Goal: Find specific page/section: Find specific page/section

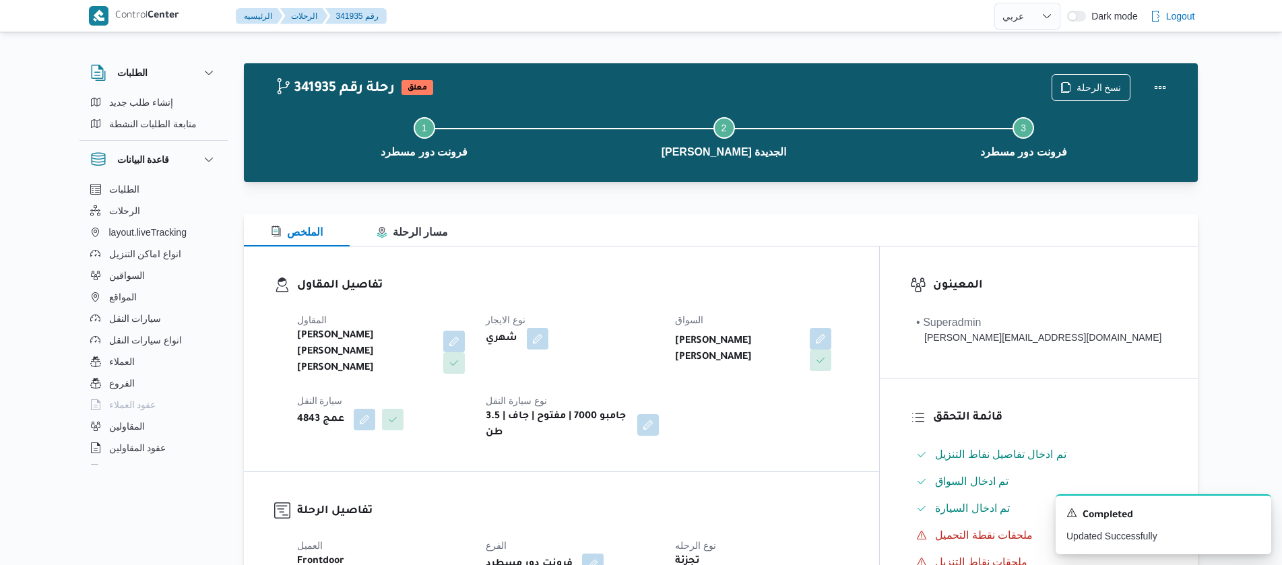
select select "ar"
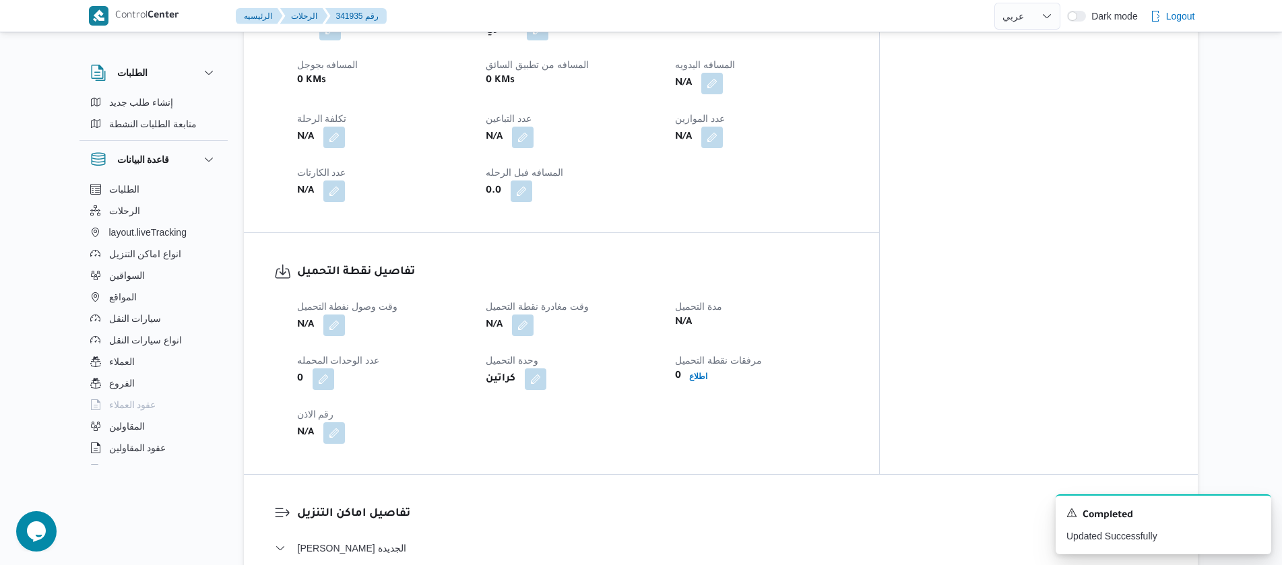
select select "ar"
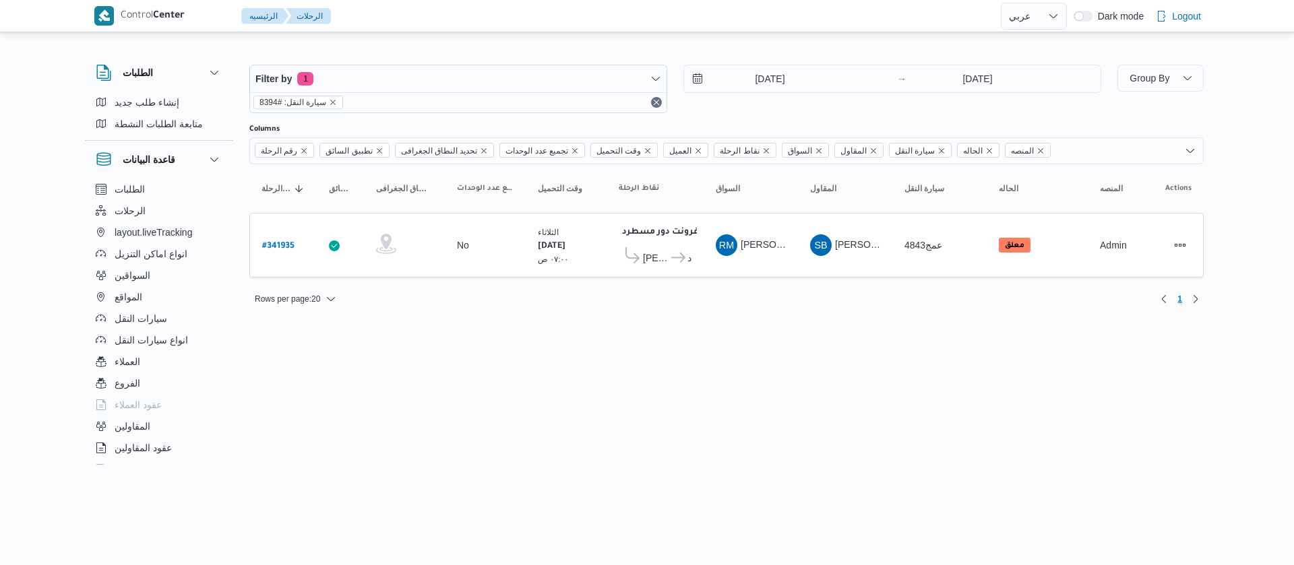
select select "ar"
